Goal: Transaction & Acquisition: Download file/media

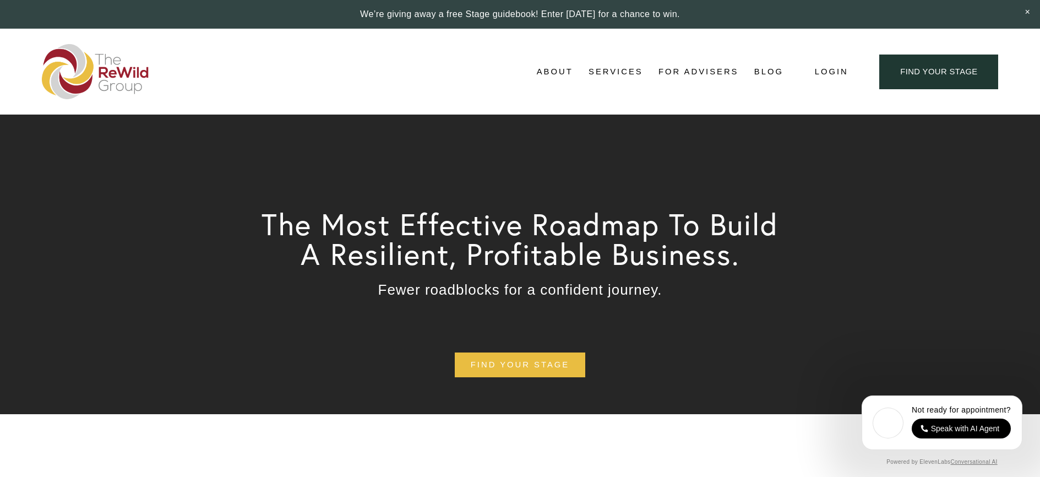
click at [686, 74] on link "For Advisers" at bounding box center [698, 71] width 80 height 17
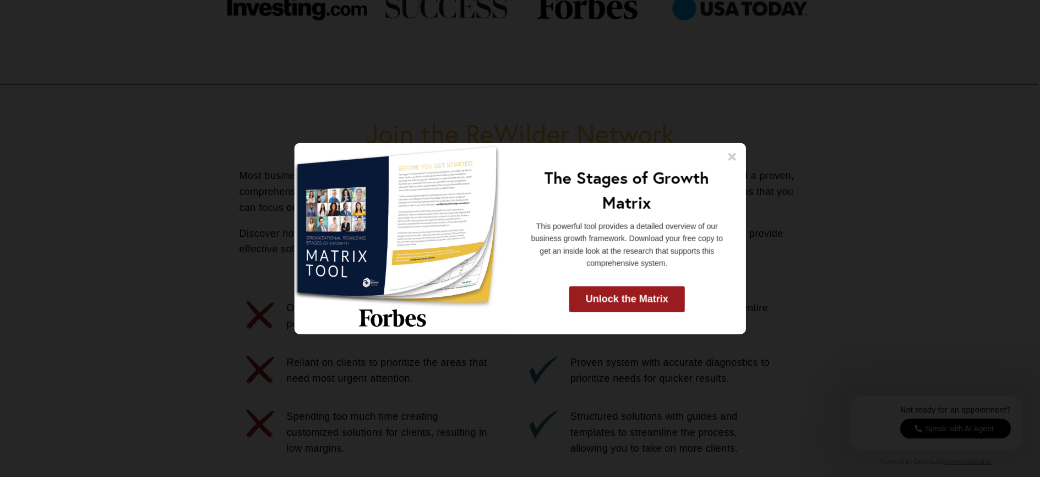
scroll to position [588, 0]
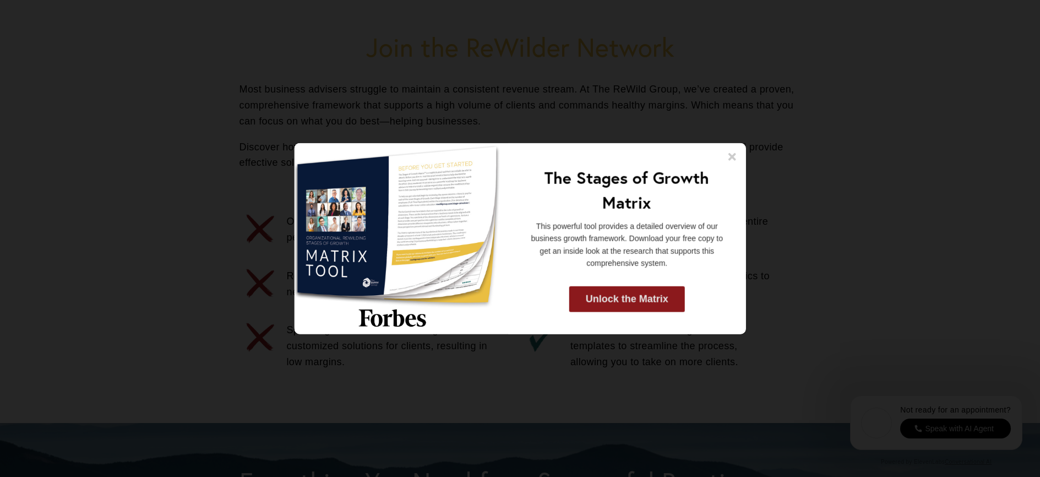
click at [625, 305] on link "Unlock the Matrix" at bounding box center [627, 299] width 116 height 26
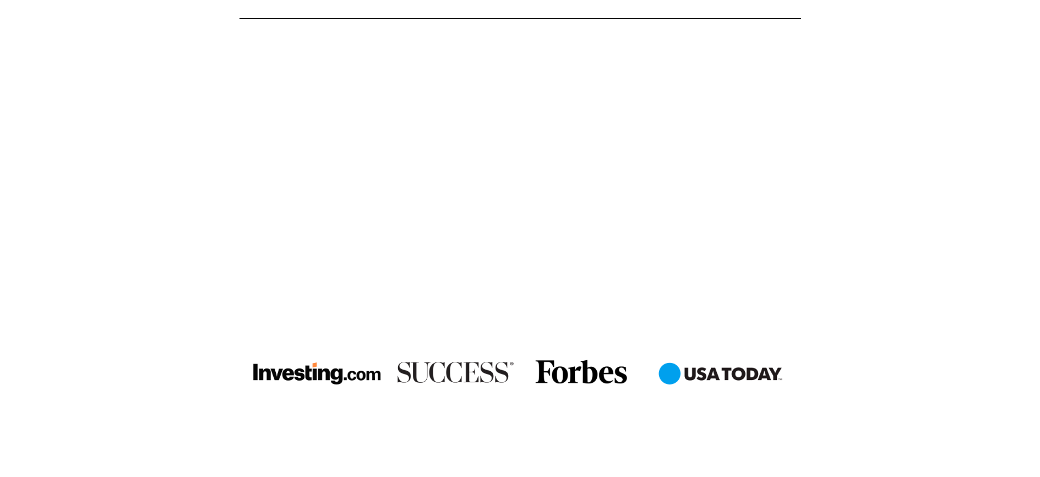
scroll to position [689, 0]
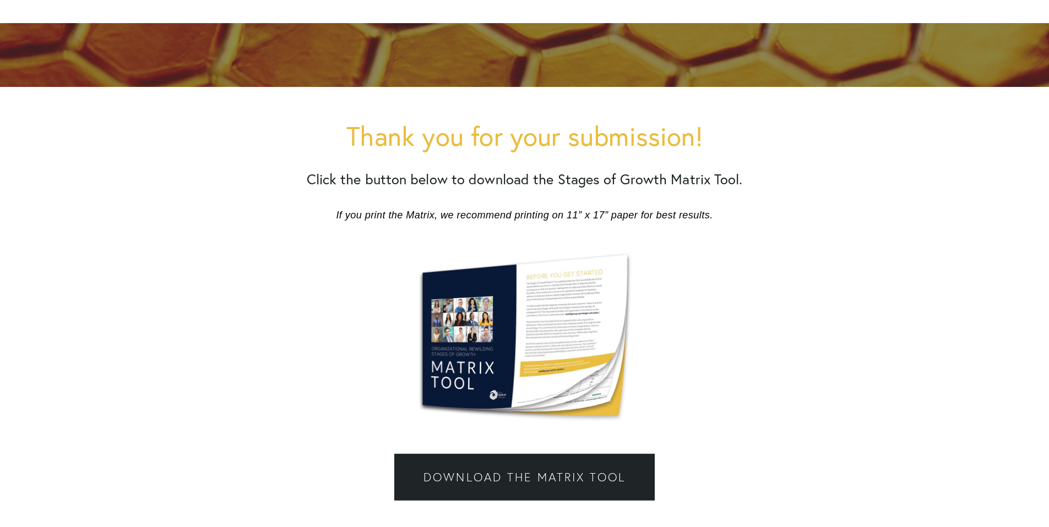
scroll to position [363, 0]
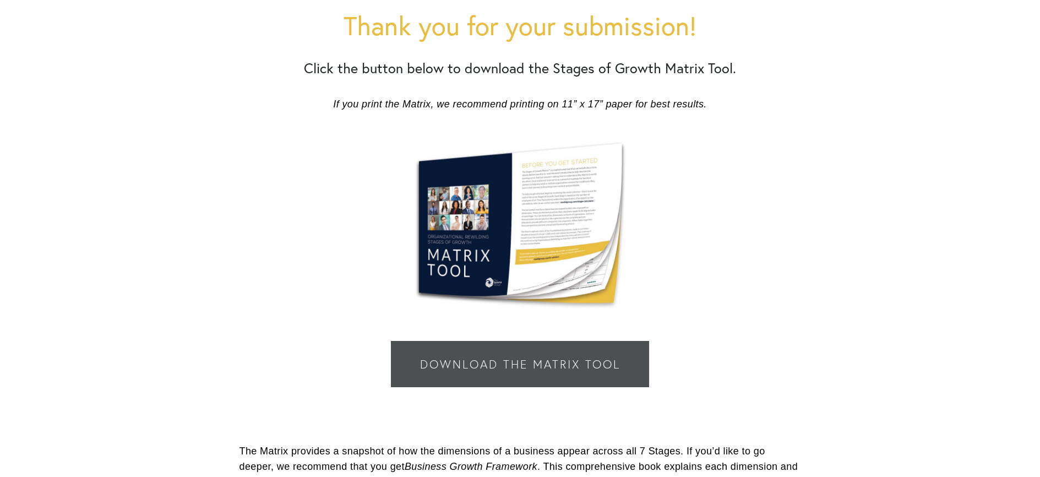
click at [525, 341] on link "Download the Matrix Tool" at bounding box center [520, 364] width 258 height 46
